Goal: Navigation & Orientation: Understand site structure

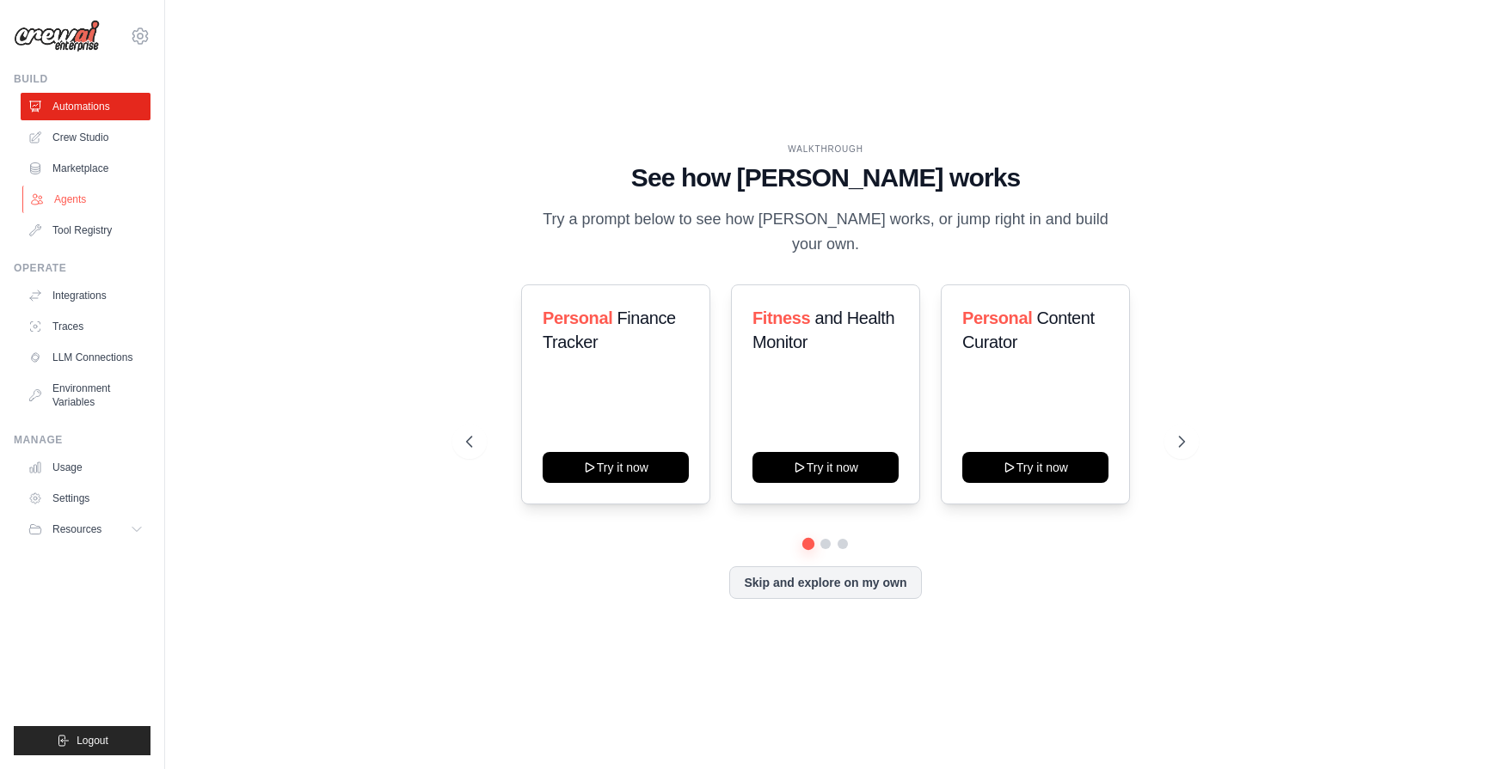
click at [81, 201] on link "Agents" at bounding box center [87, 200] width 130 height 28
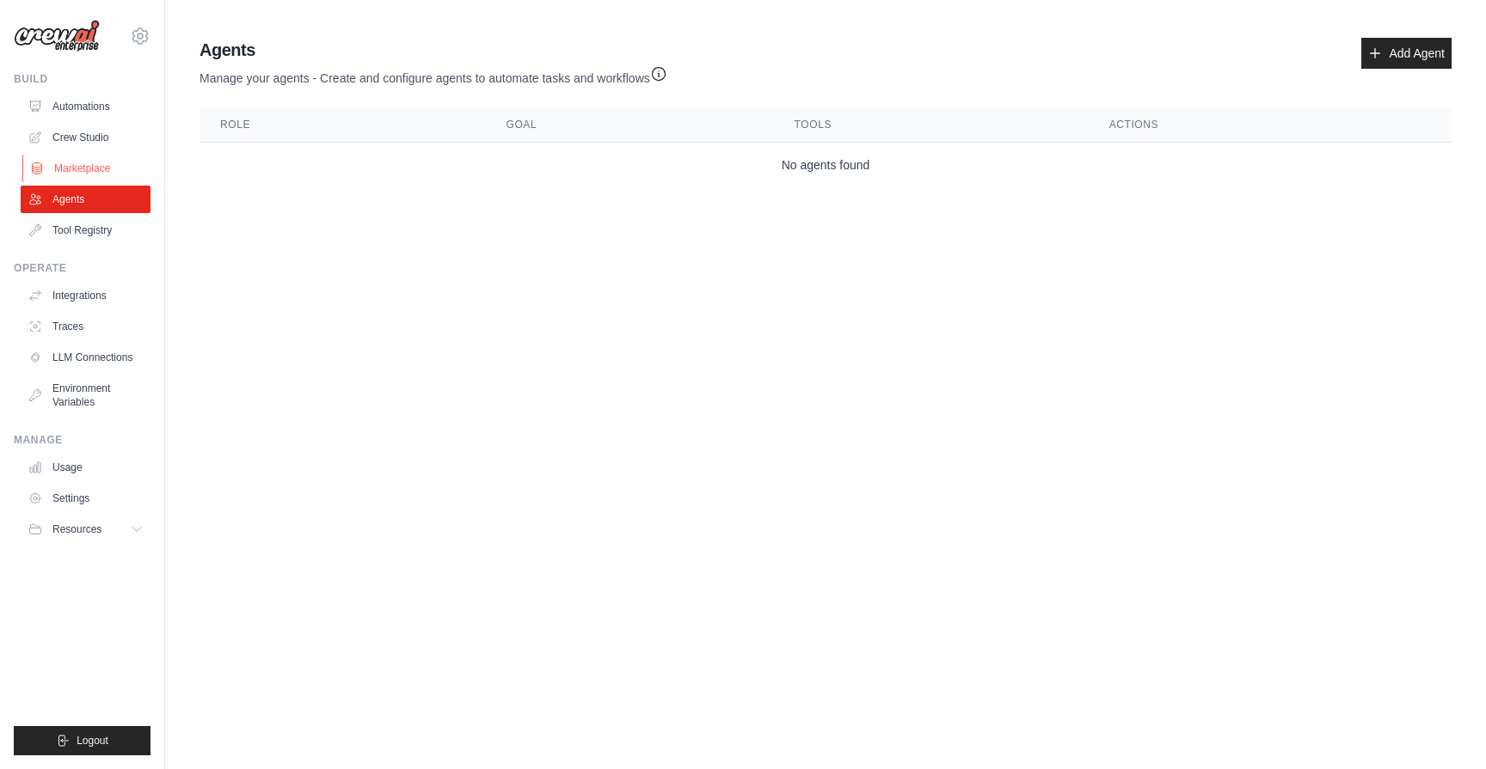
click at [86, 169] on link "Marketplace" at bounding box center [87, 169] width 130 height 28
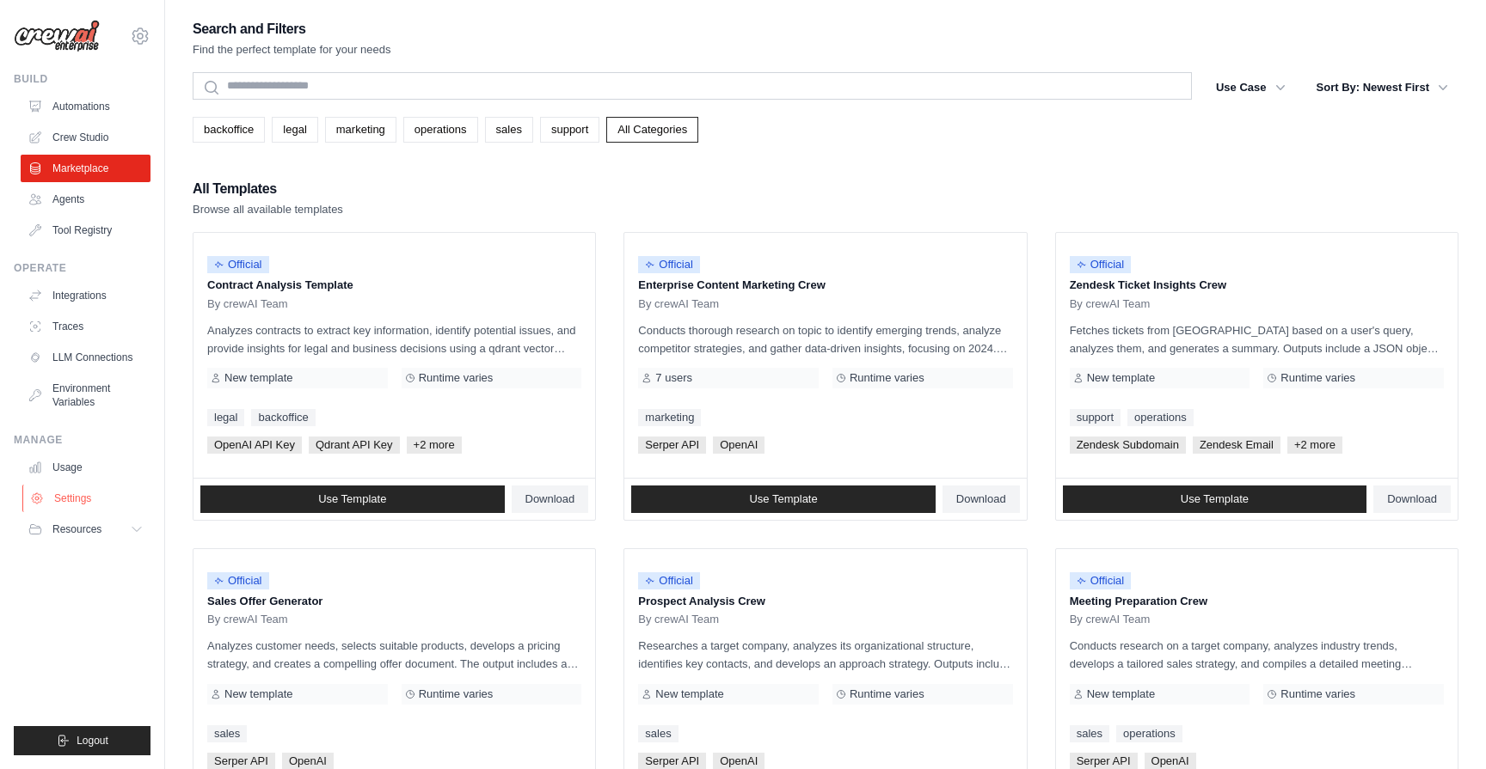
click at [83, 503] on link "Settings" at bounding box center [87, 499] width 130 height 28
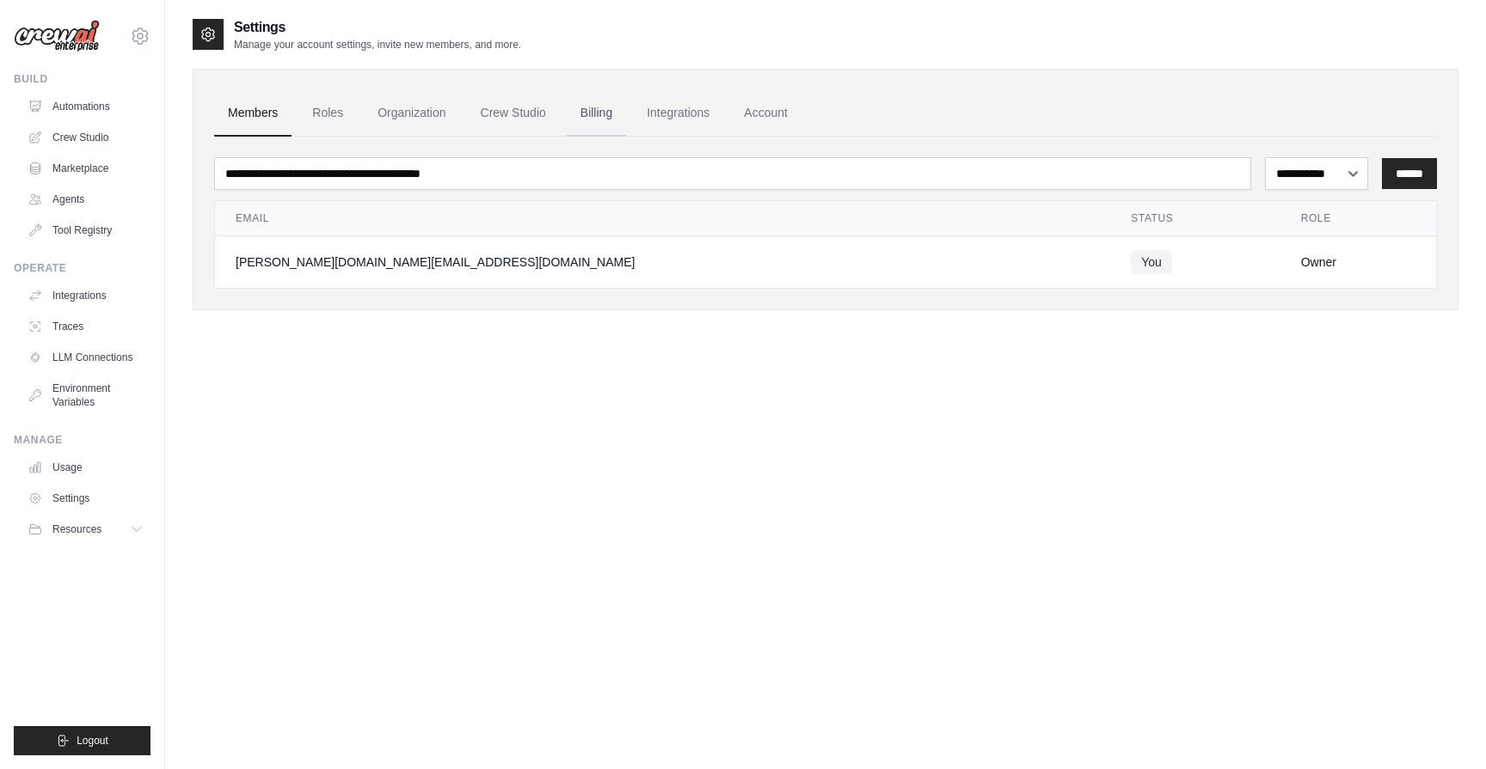
click at [608, 110] on link "Billing" at bounding box center [596, 113] width 59 height 46
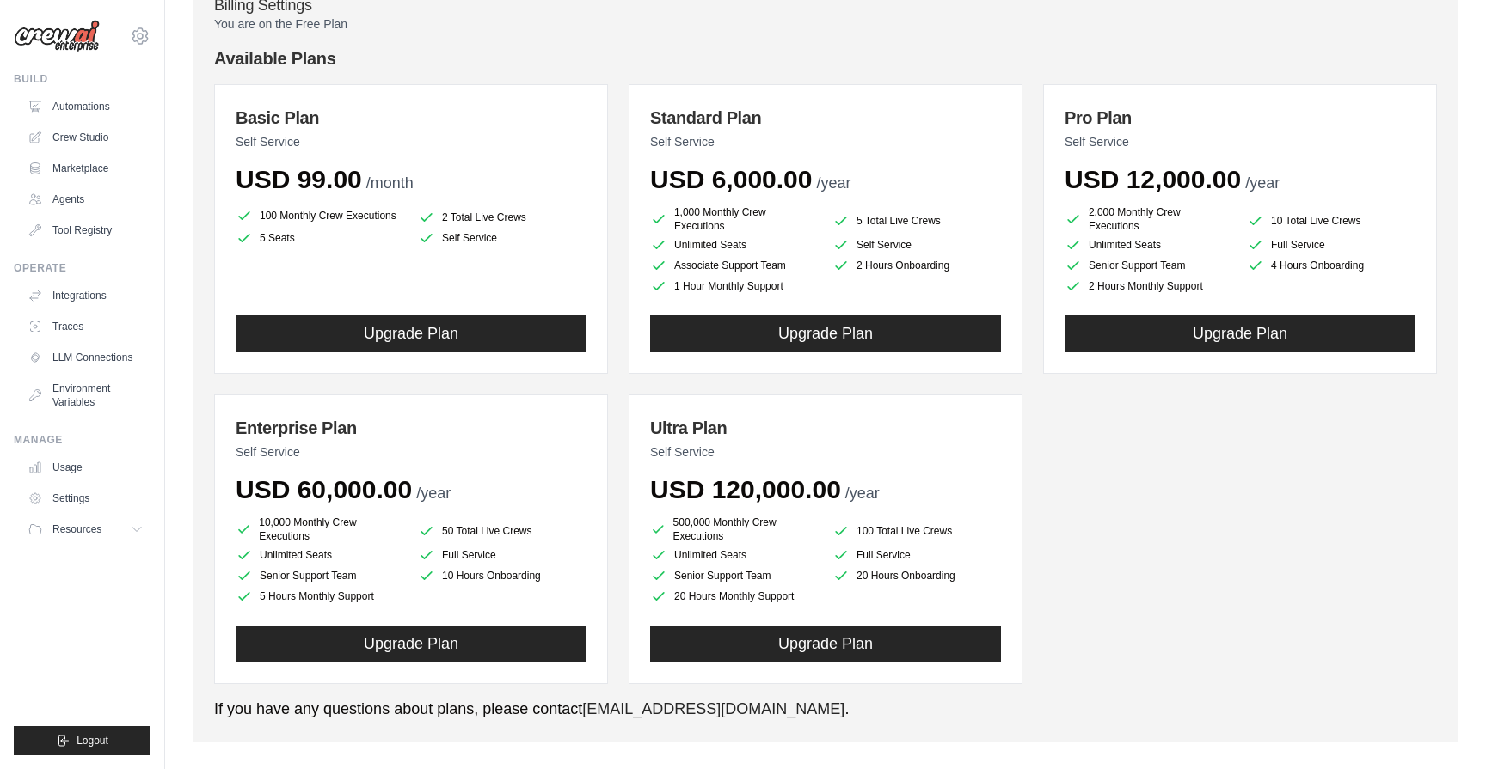
scroll to position [171, 0]
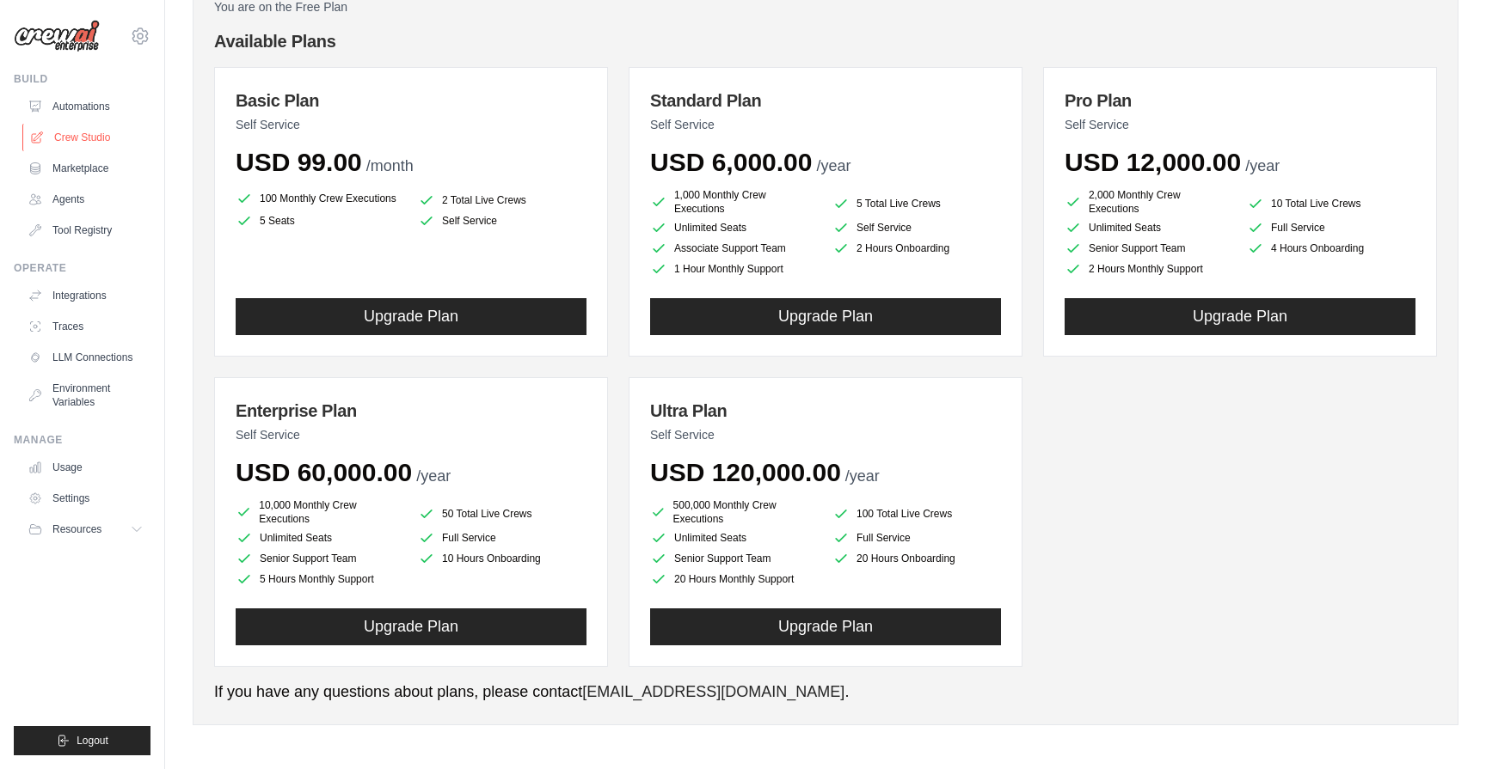
click at [75, 133] on link "Crew Studio" at bounding box center [87, 138] width 130 height 28
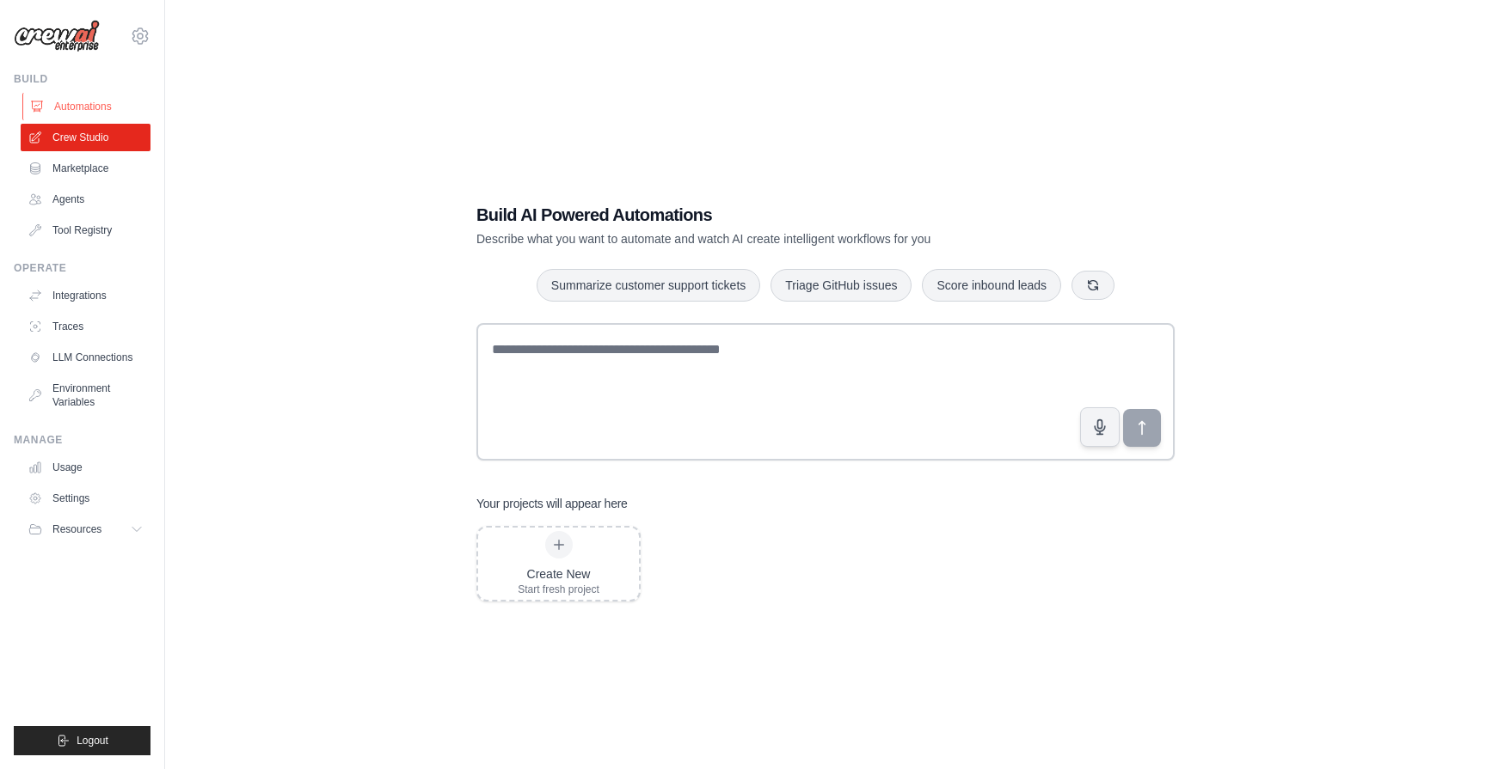
click at [99, 100] on link "Automations" at bounding box center [87, 107] width 130 height 28
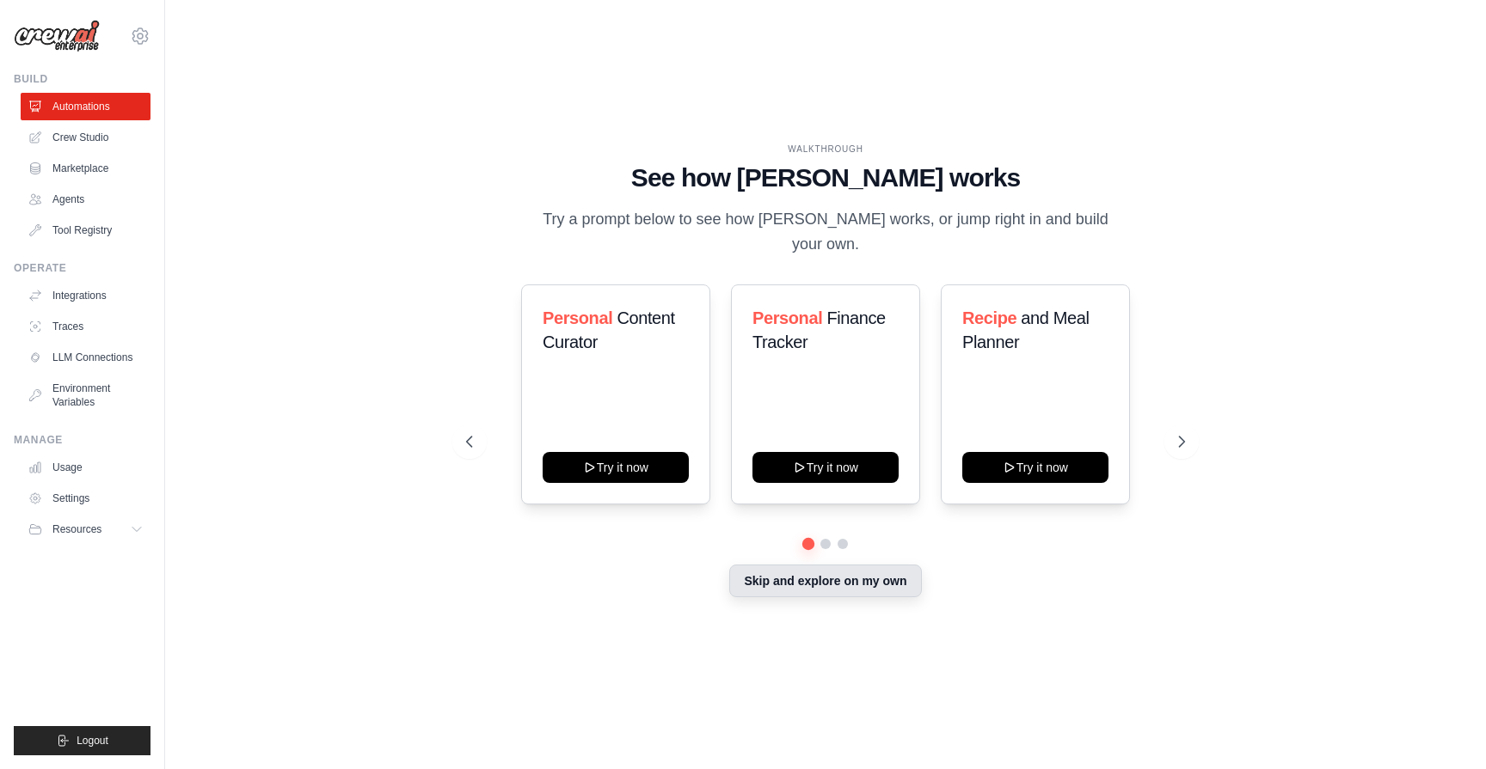
click at [771, 582] on button "Skip and explore on my own" at bounding box center [825, 581] width 192 height 33
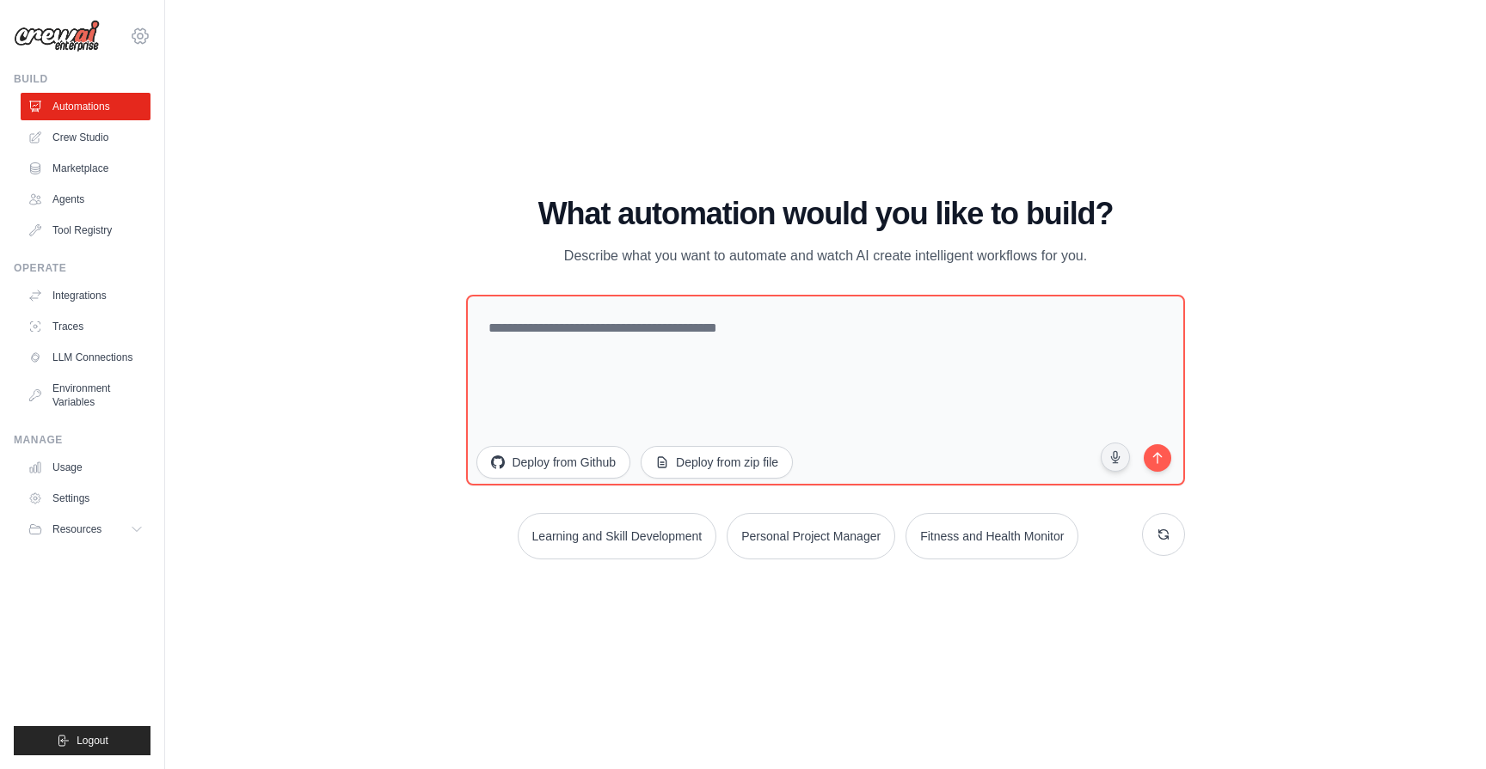
click at [142, 26] on icon at bounding box center [140, 36] width 21 height 21
click at [64, 507] on link "Settings" at bounding box center [87, 499] width 130 height 28
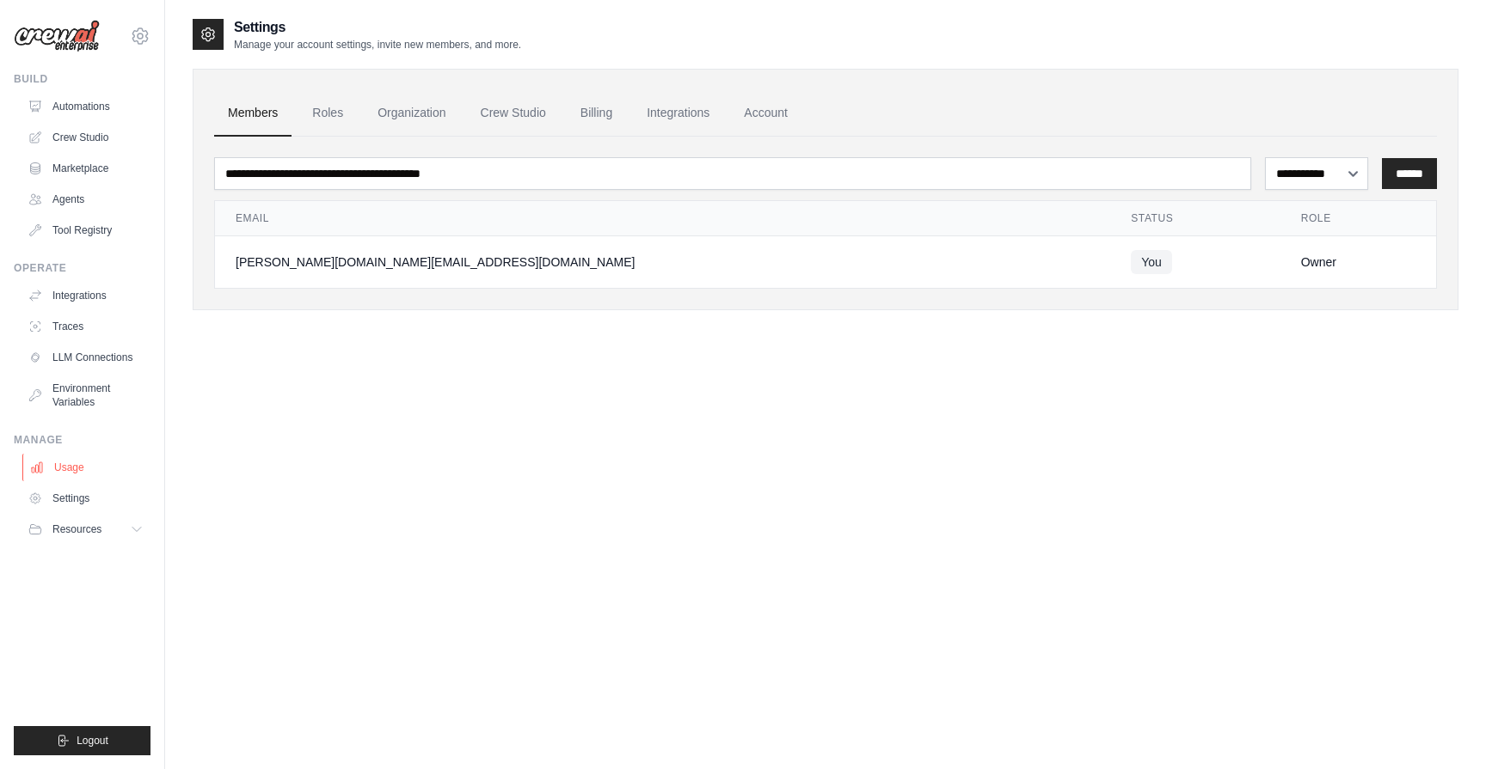
click at [68, 469] on link "Usage" at bounding box center [87, 468] width 130 height 28
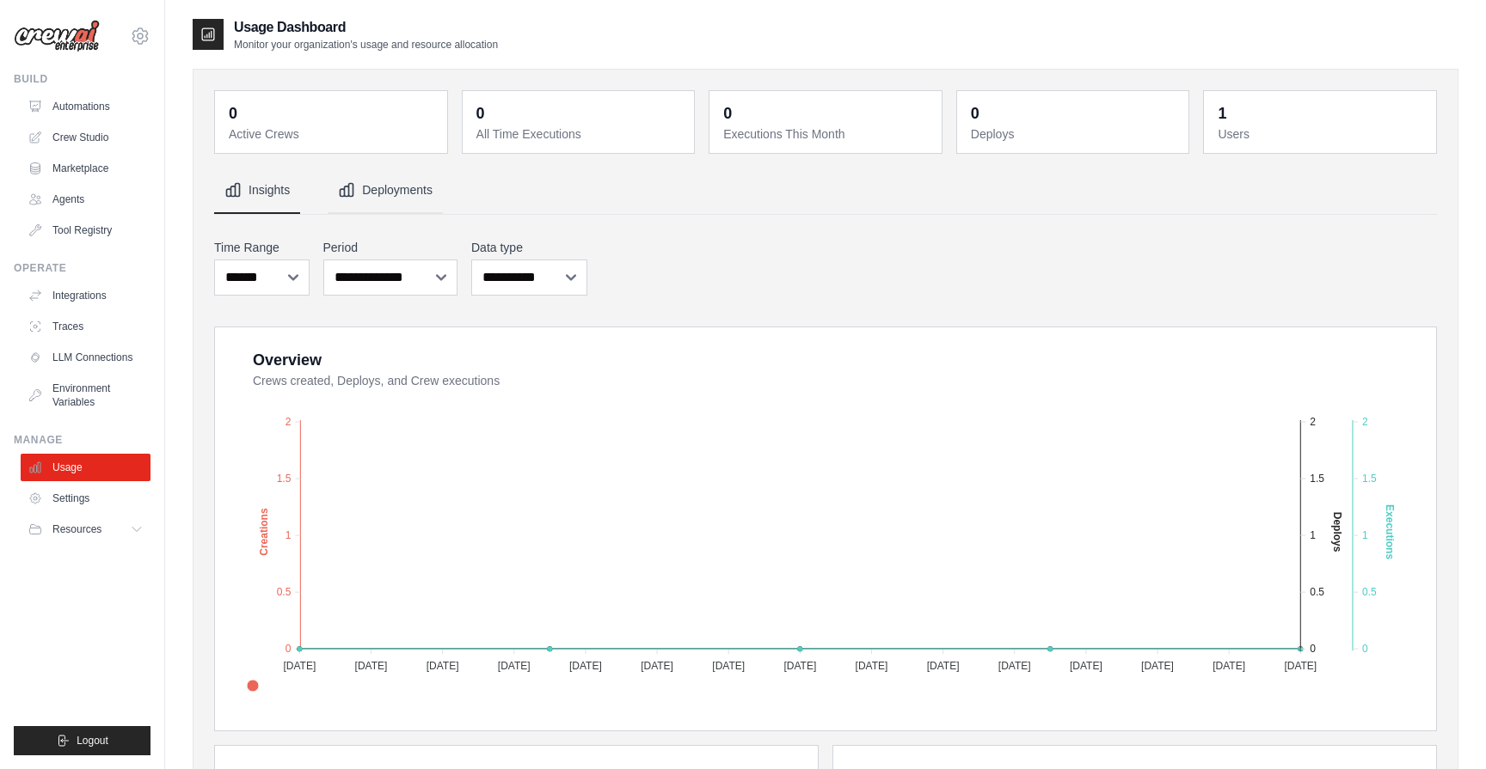
click at [388, 207] on button "Deployments" at bounding box center [385, 191] width 115 height 46
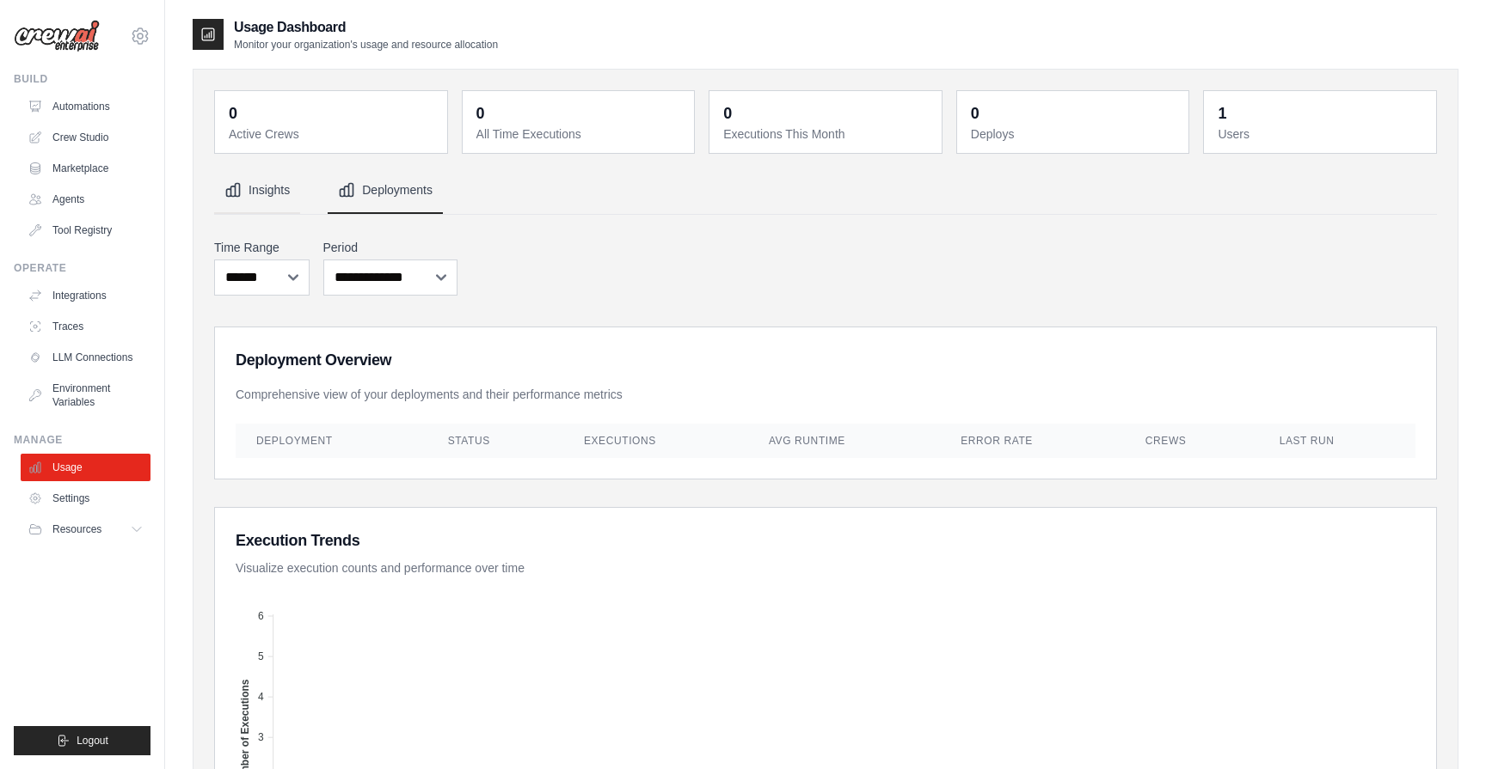
click at [265, 205] on button "Insights" at bounding box center [257, 191] width 86 height 46
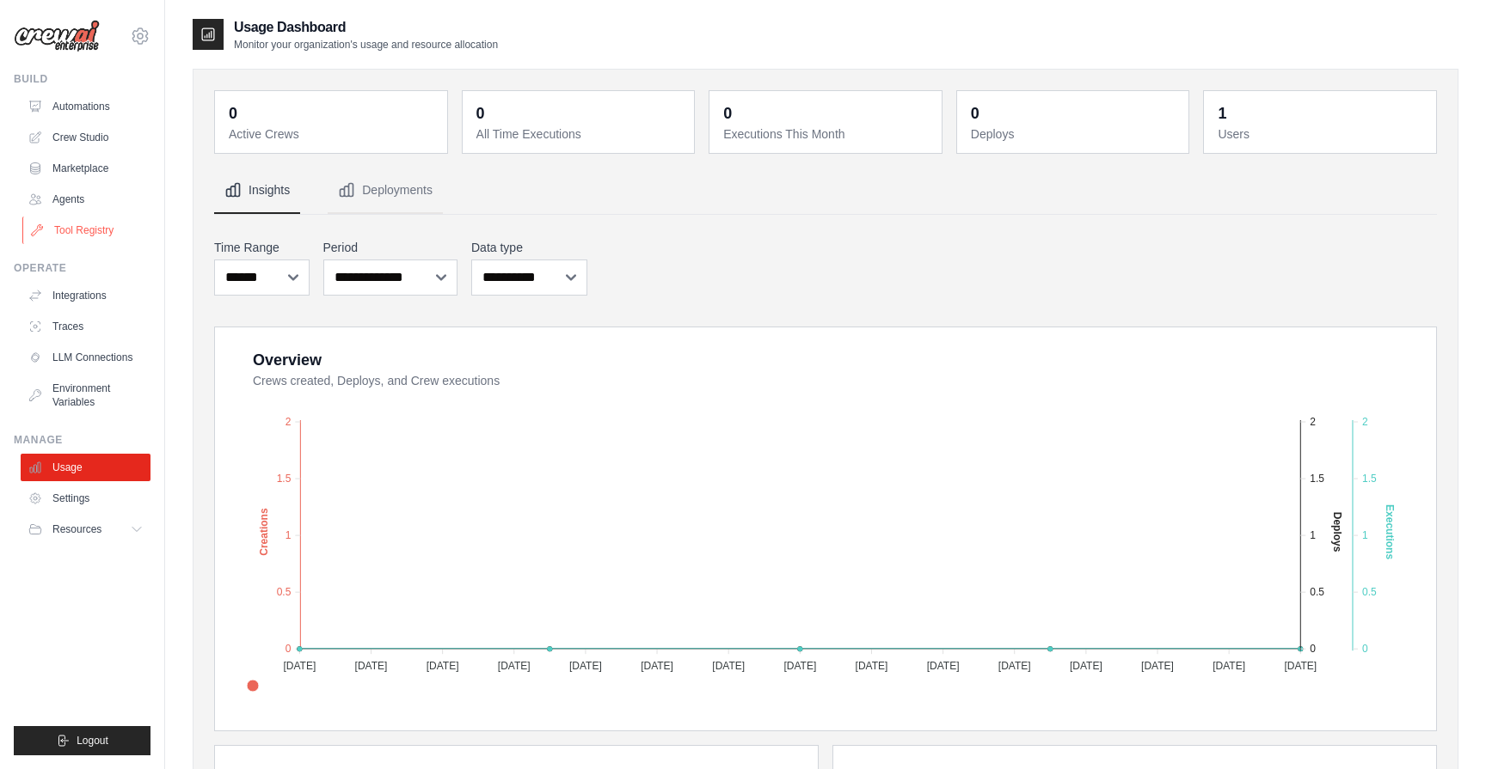
click at [74, 239] on link "Tool Registry" at bounding box center [87, 231] width 130 height 28
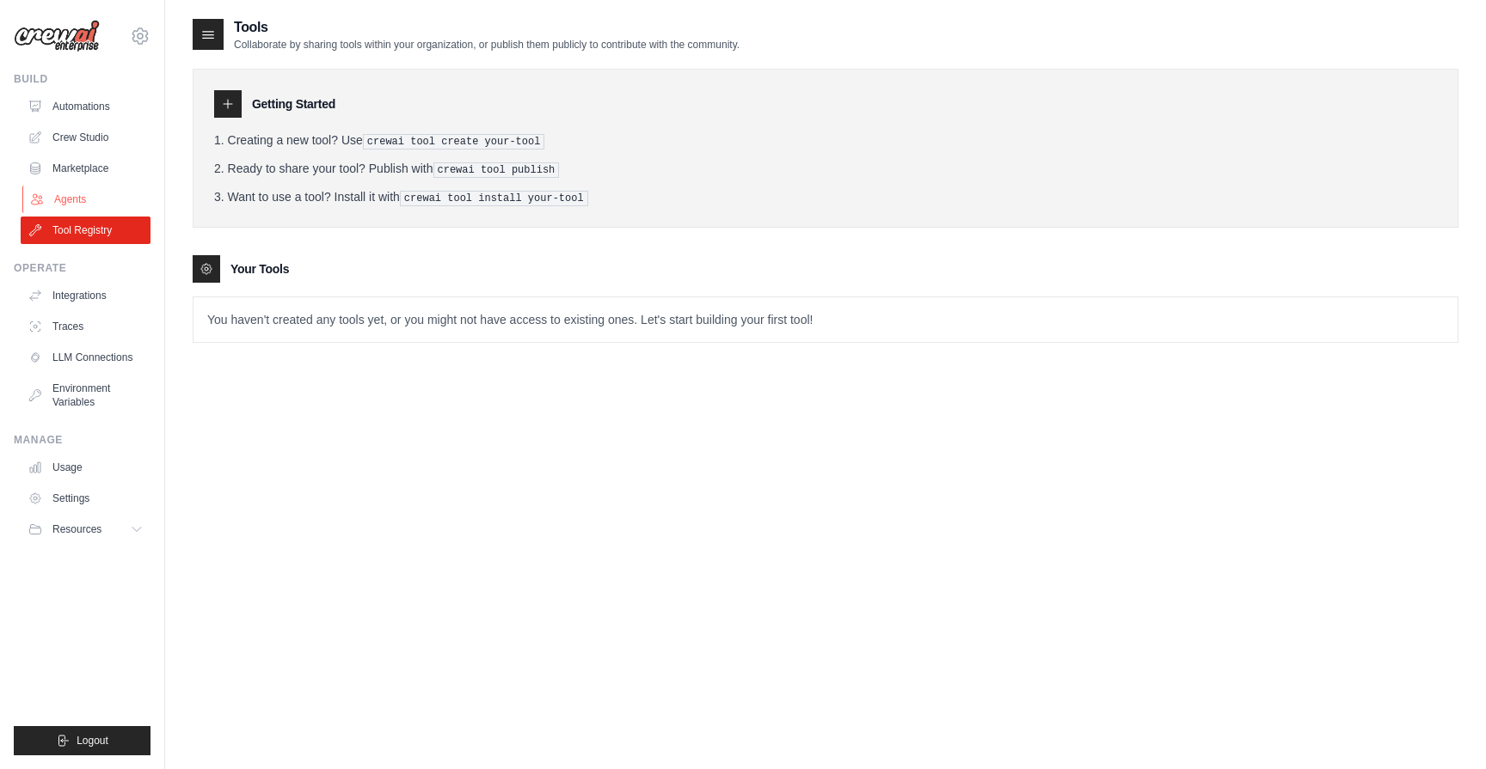
click at [64, 195] on link "Agents" at bounding box center [87, 200] width 130 height 28
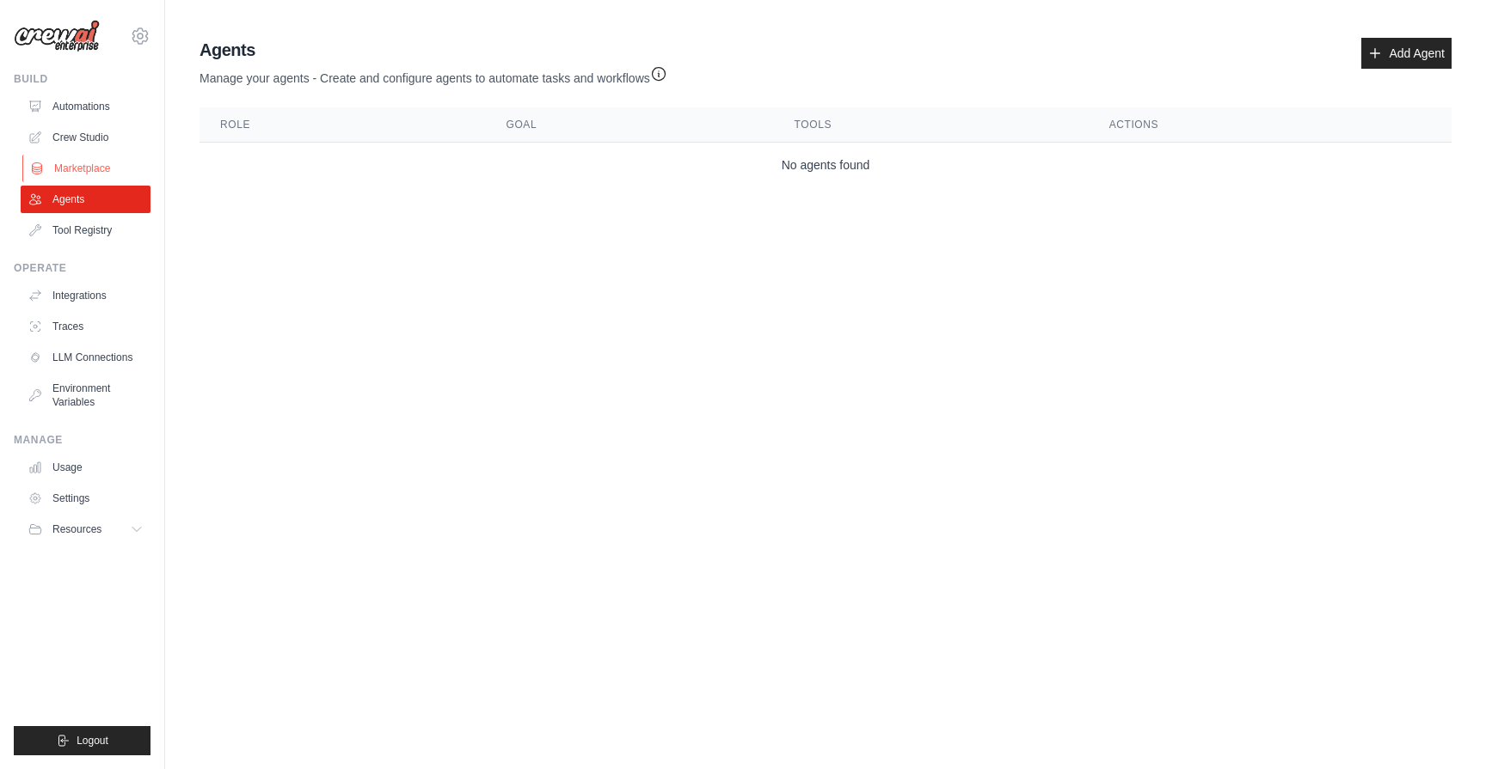
click at [71, 169] on link "Marketplace" at bounding box center [87, 169] width 130 height 28
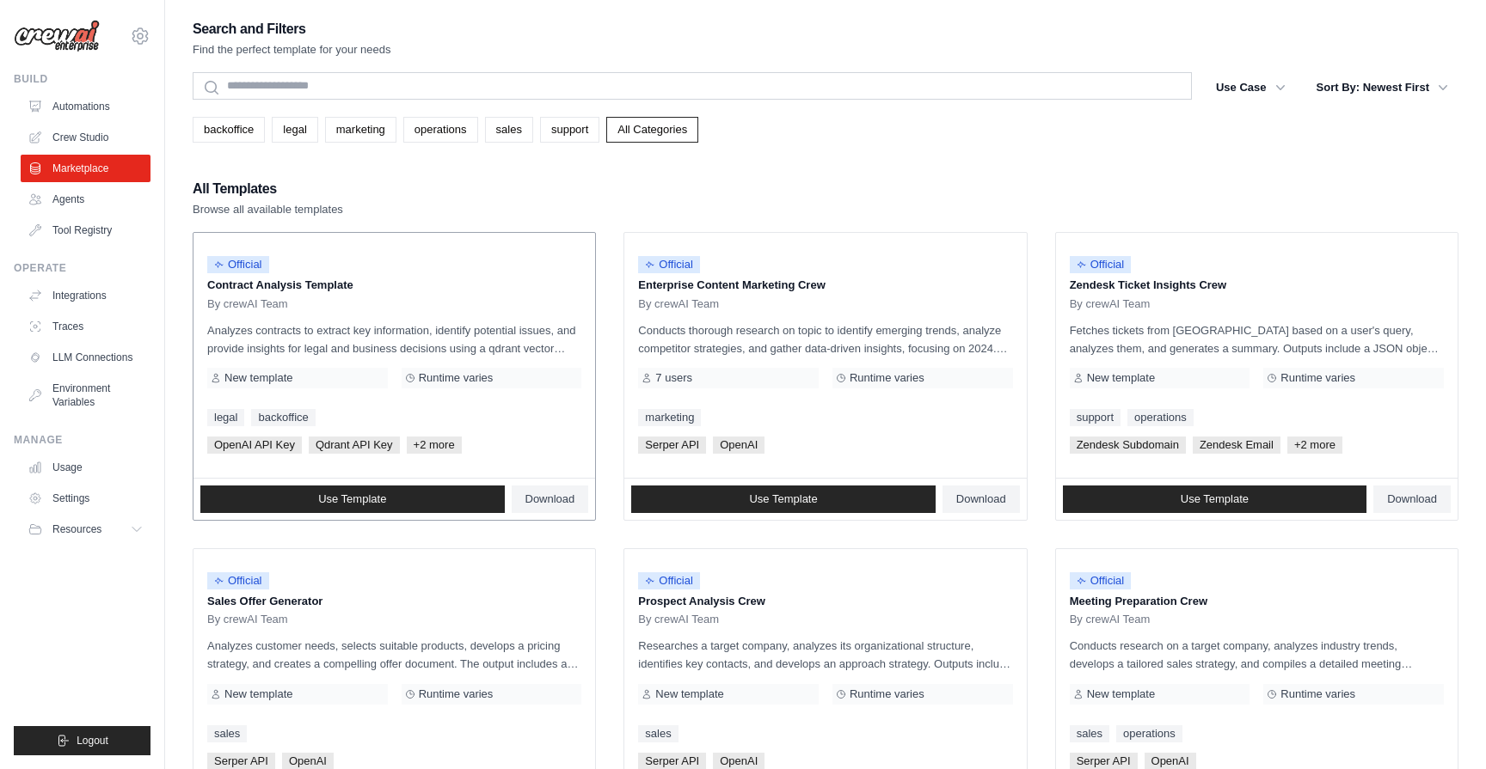
click at [299, 283] on p "Contract Analysis Template" at bounding box center [394, 285] width 374 height 17
click at [463, 126] on link "operations" at bounding box center [440, 130] width 75 height 26
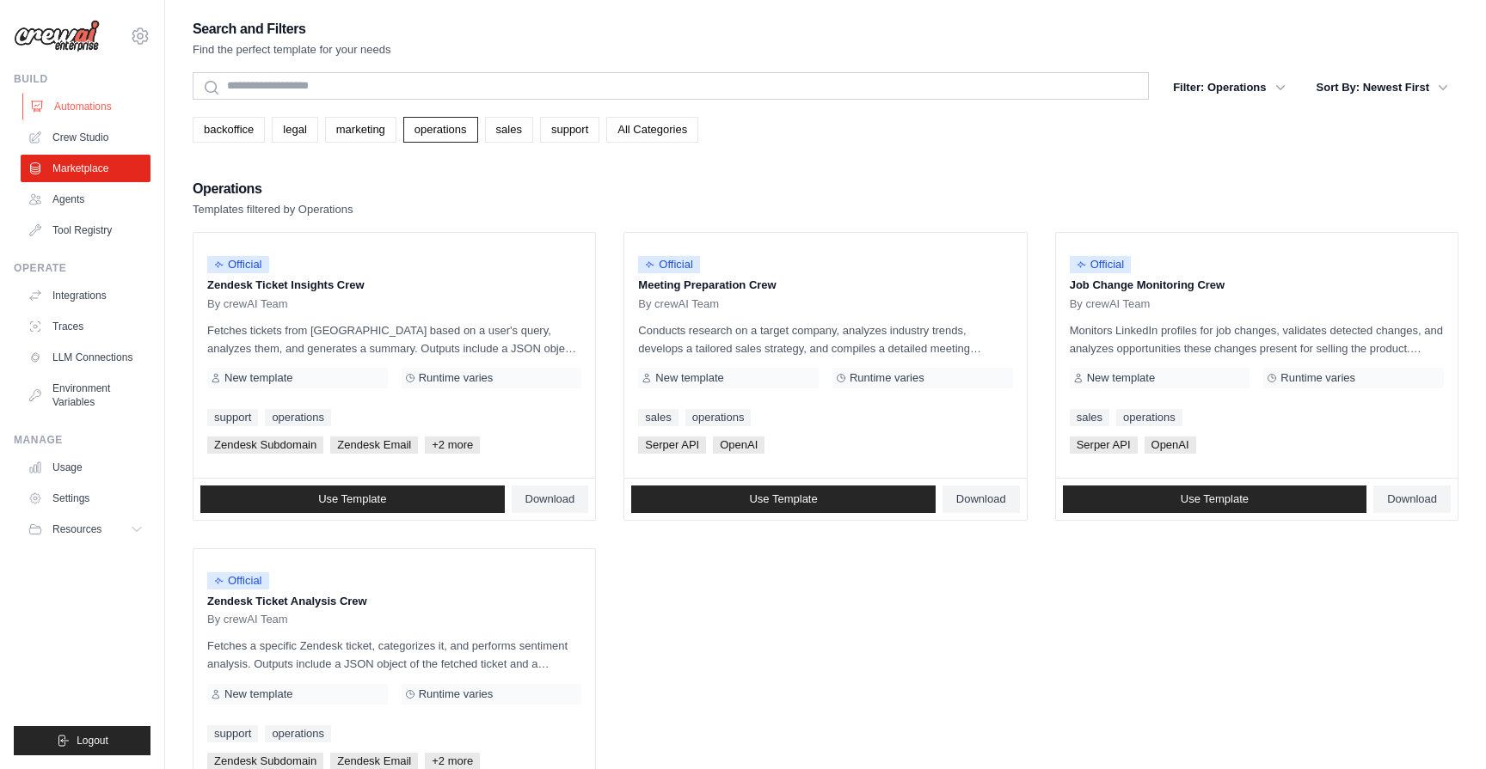
click at [89, 106] on link "Automations" at bounding box center [87, 107] width 130 height 28
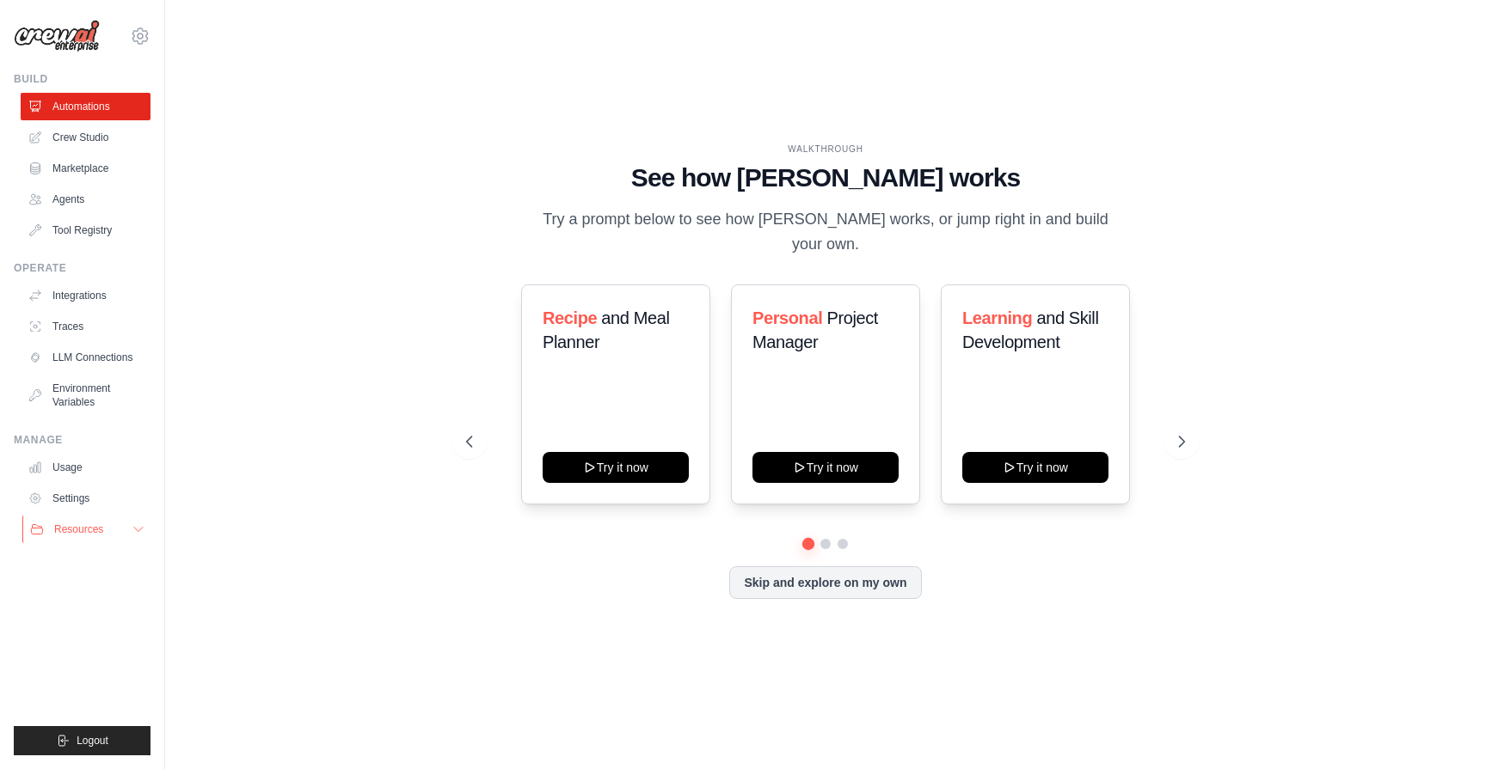
click at [91, 525] on span "Resources" at bounding box center [78, 530] width 49 height 14
click at [100, 567] on link "Documentation" at bounding box center [93, 559] width 120 height 24
